Goal: Navigation & Orientation: Understand site structure

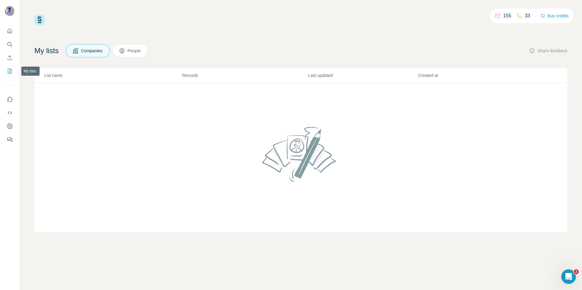
click at [8, 70] on icon "My lists" at bounding box center [10, 71] width 4 height 5
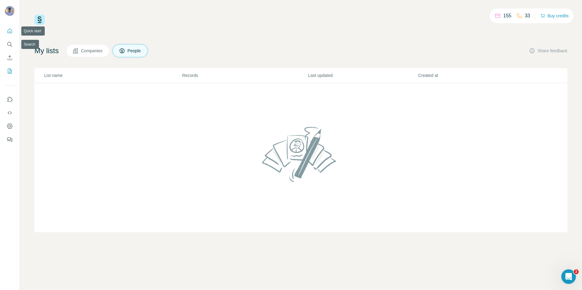
click at [9, 30] on icon "Quick start" at bounding box center [10, 31] width 6 height 6
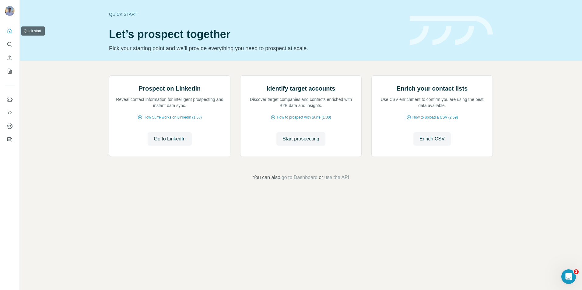
click at [9, 31] on icon "Quick start" at bounding box center [10, 31] width 6 height 6
click at [9, 101] on icon "Use Surfe on LinkedIn" at bounding box center [10, 99] width 6 height 6
